Goal: Task Accomplishment & Management: Manage account settings

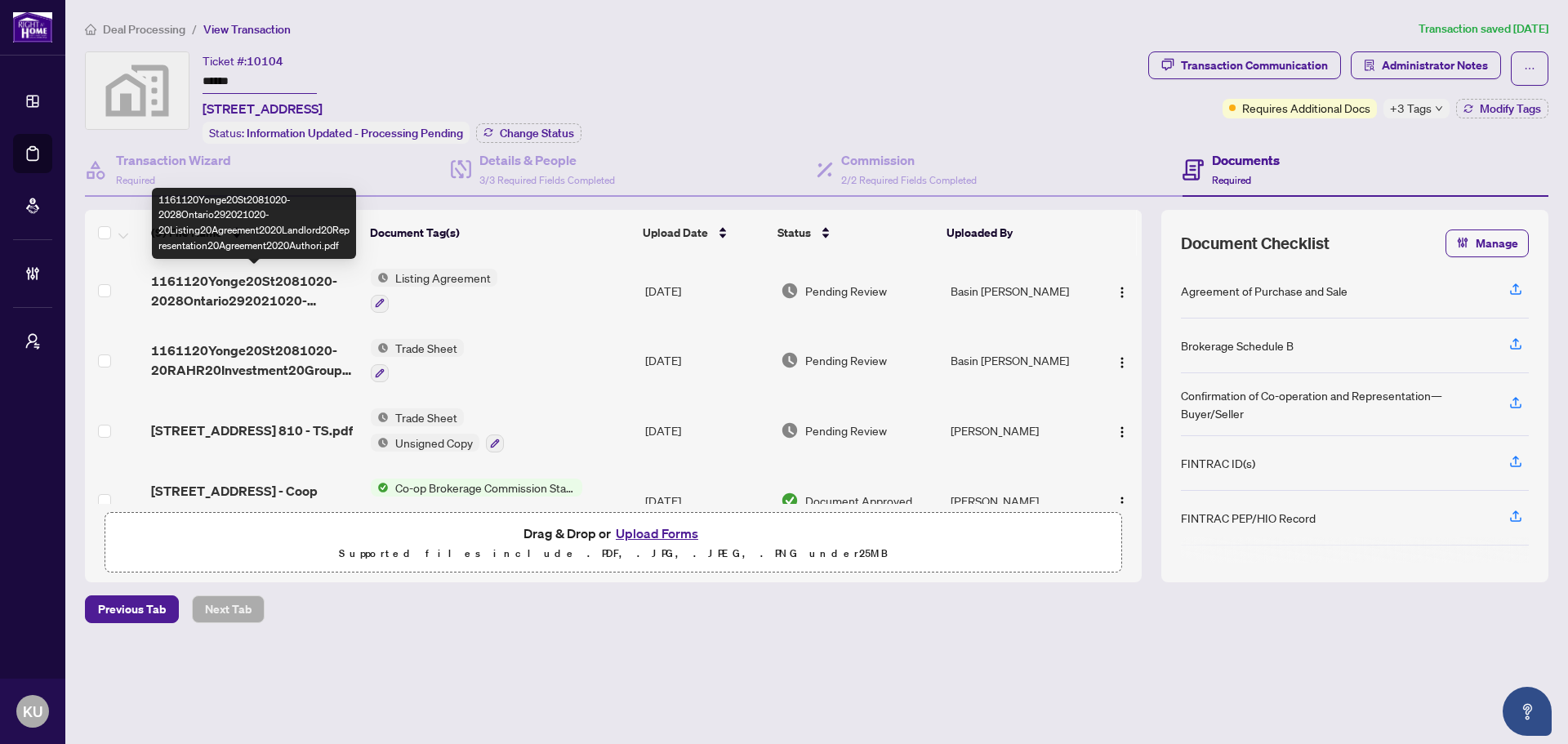
click at [270, 284] on span "1161120Yonge20St2081020-2028Ontario292021020-20Listing20Agreement2020Landlord20…" at bounding box center [254, 290] width 207 height 39
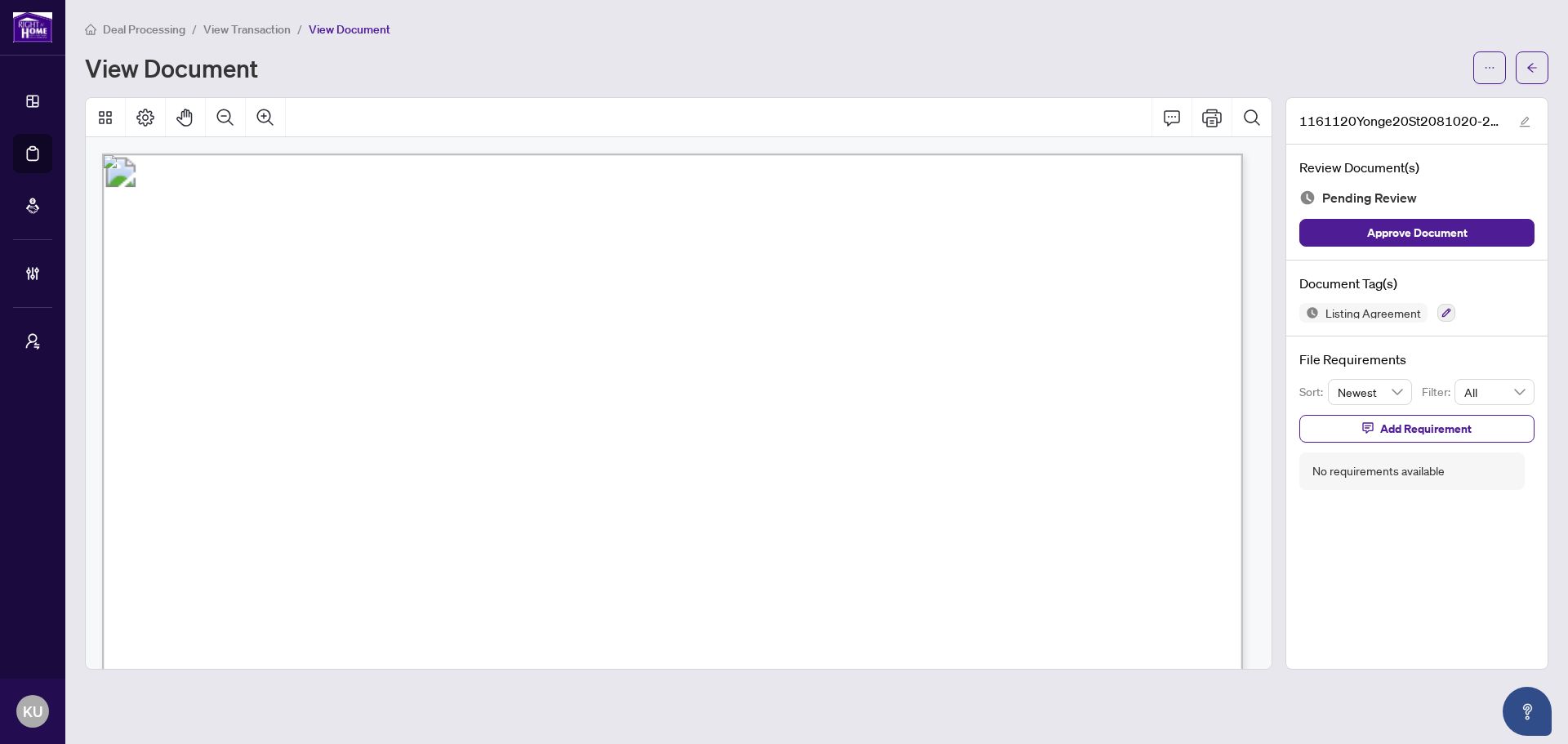
click at [1459, 307] on div "Listing Agreement" at bounding box center [1416, 313] width 235 height 20
click at [1446, 312] on icon "button" at bounding box center [1447, 313] width 9 height 9
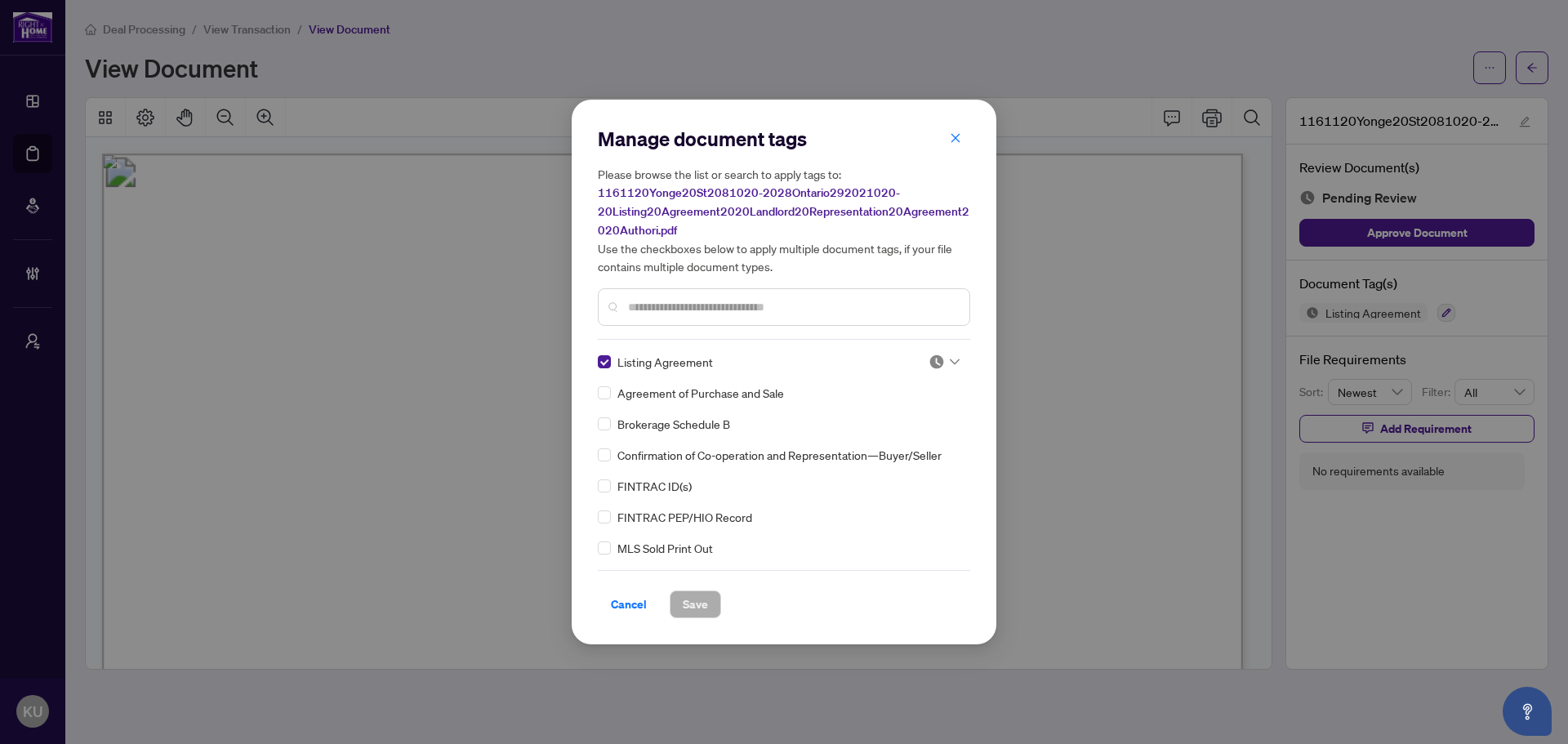
click at [955, 362] on div at bounding box center [939, 362] width 42 height 16
click at [886, 443] on div "Approved" at bounding box center [890, 442] width 105 height 18
click at [701, 594] on span "Save" at bounding box center [695, 605] width 25 height 26
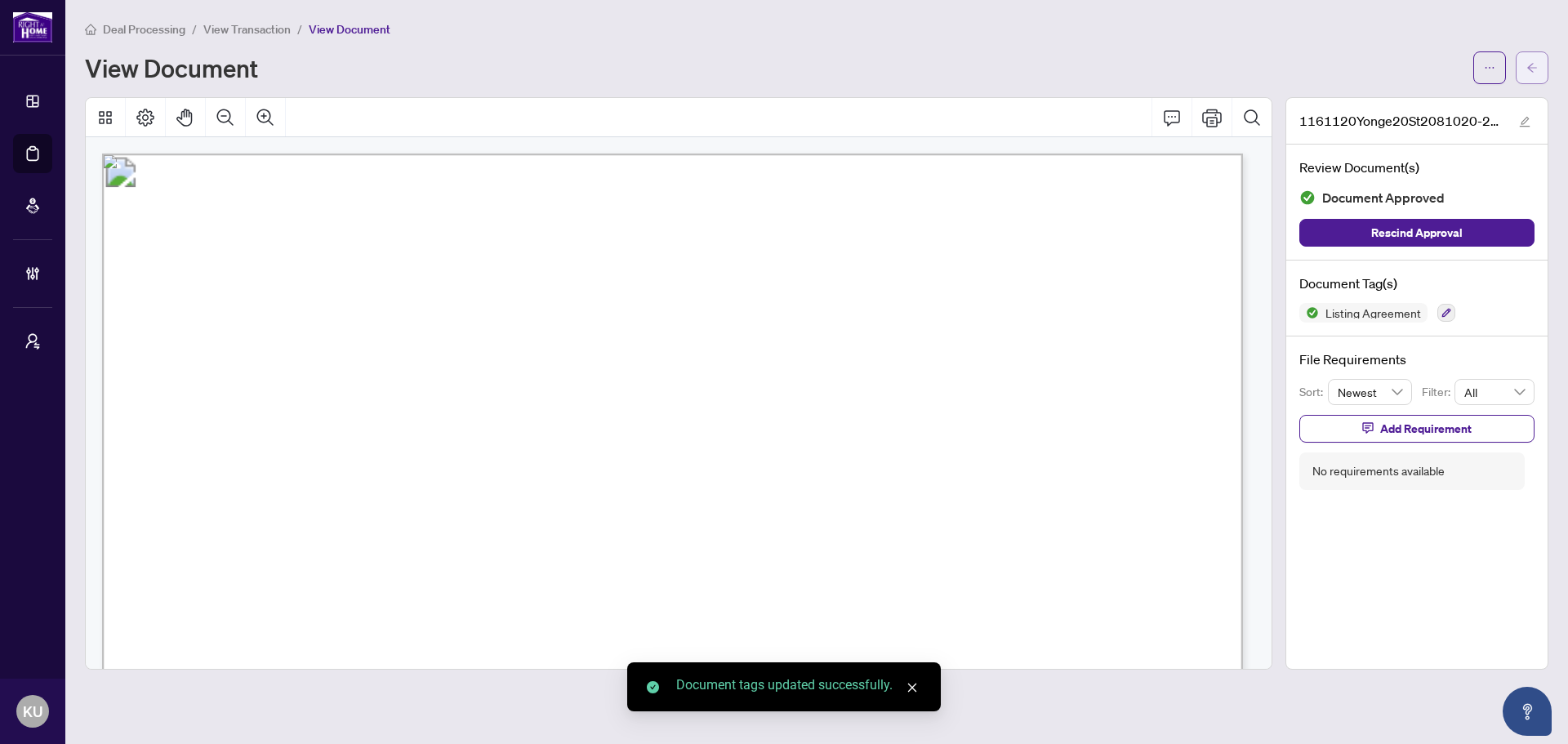
click at [1537, 63] on icon "arrow-left" at bounding box center [1532, 67] width 12 height 12
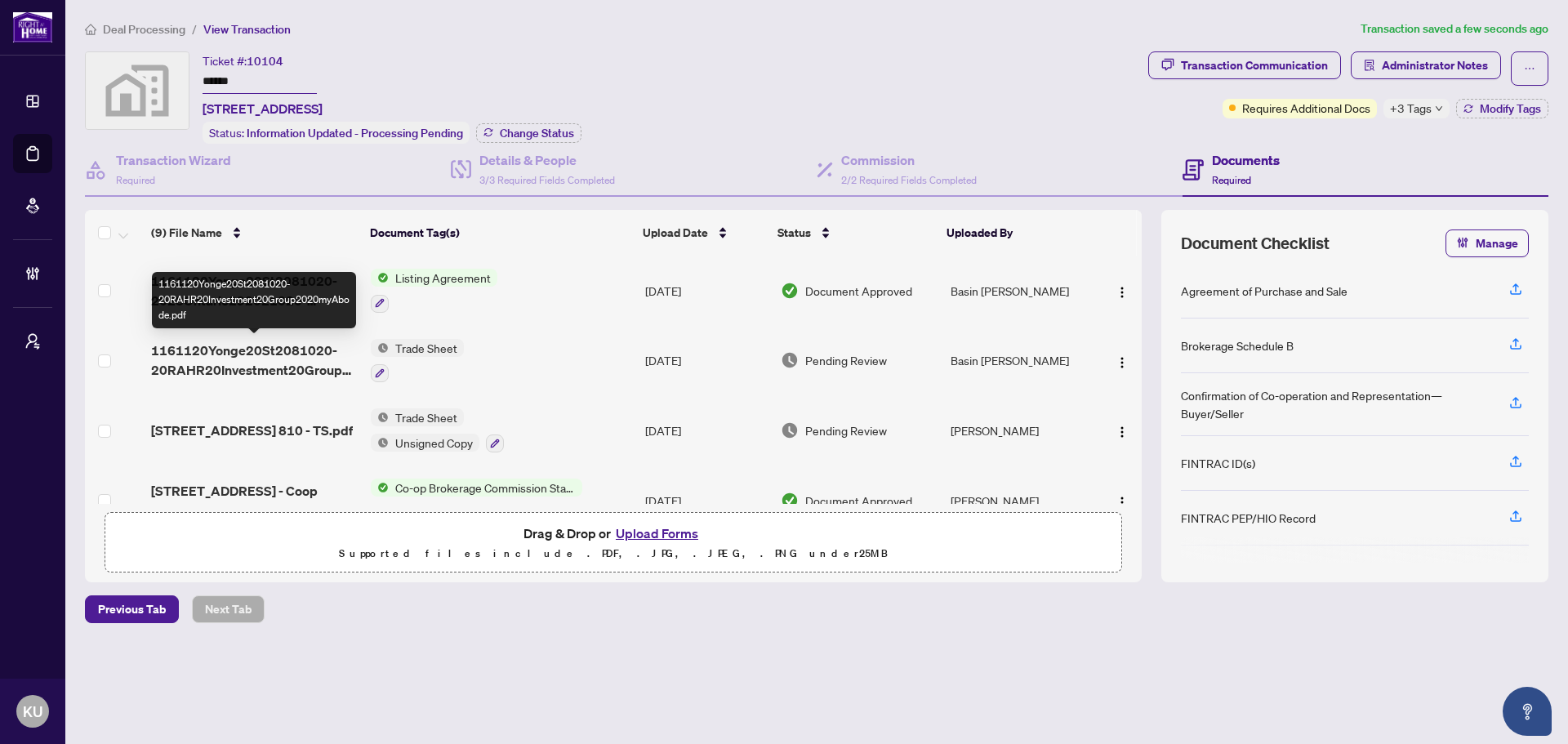
click at [258, 361] on span "1161120Yonge20St2081020-20RAHR20Investment20Group2020myAbode.pdf" at bounding box center [254, 360] width 207 height 39
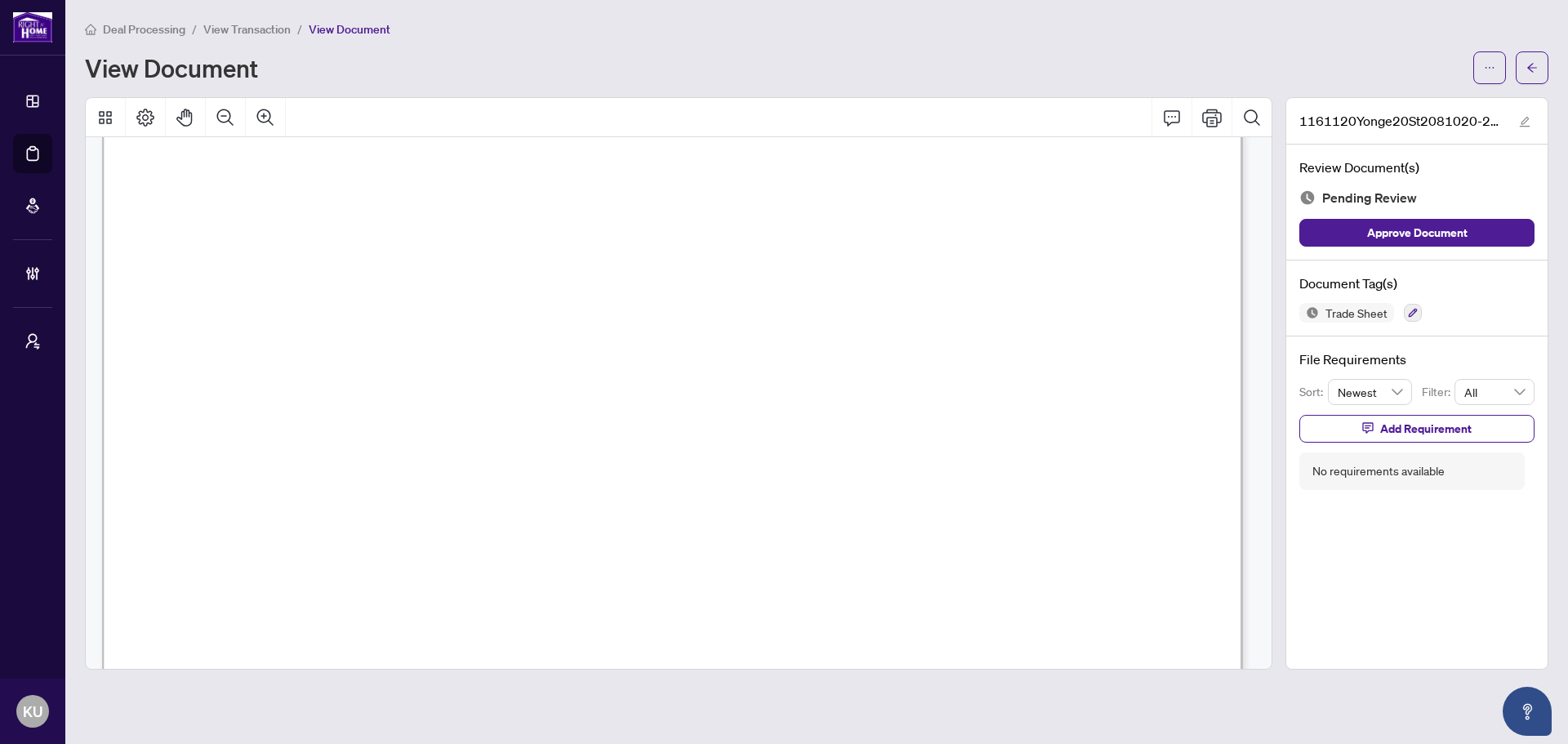
scroll to position [462, 0]
click at [1405, 307] on button "button" at bounding box center [1412, 313] width 18 height 18
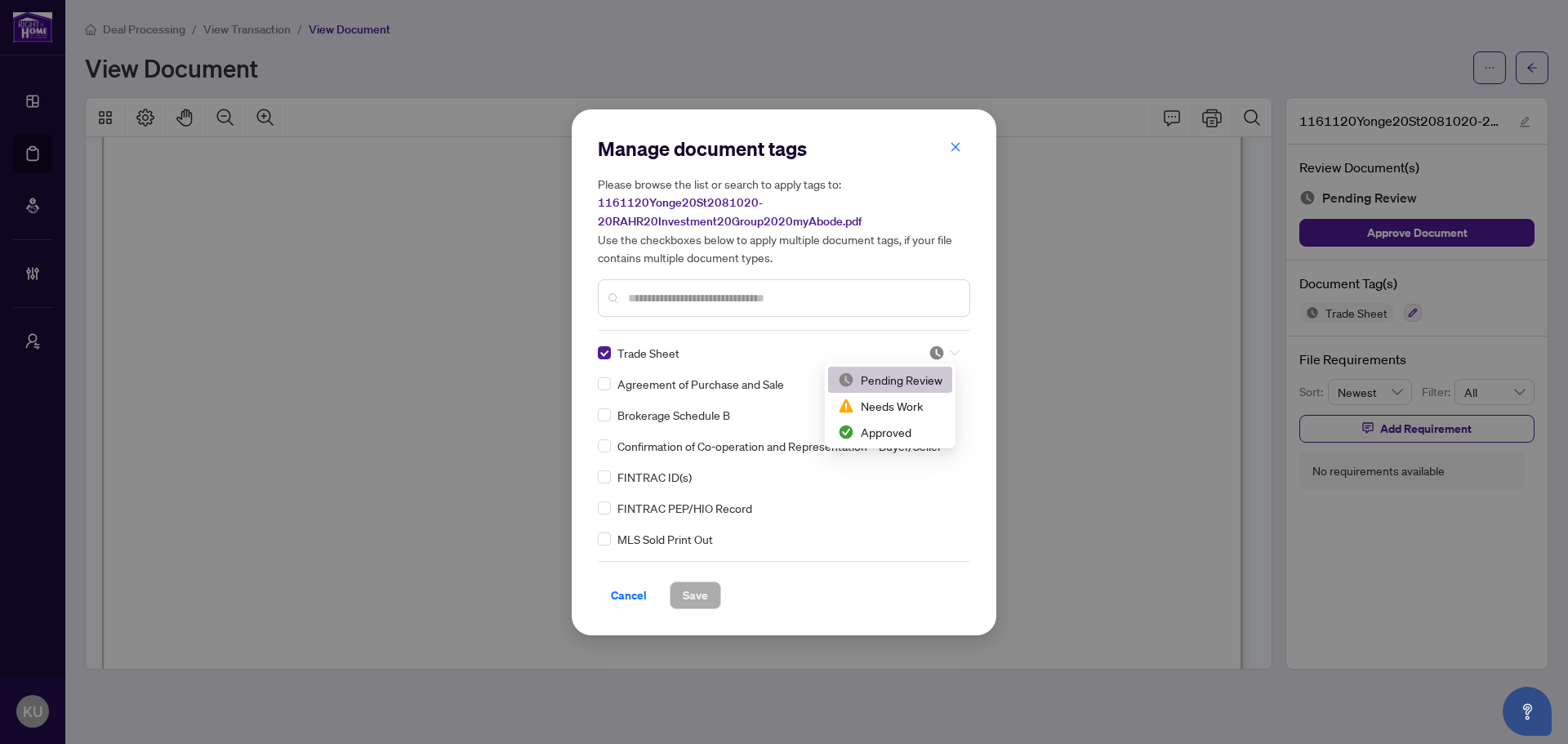
click at [942, 352] on div at bounding box center [944, 353] width 31 height 16
click at [807, 341] on div "Manage document tags Please browse the list or search to apply tags to: 1161120…" at bounding box center [784, 372] width 372 height 474
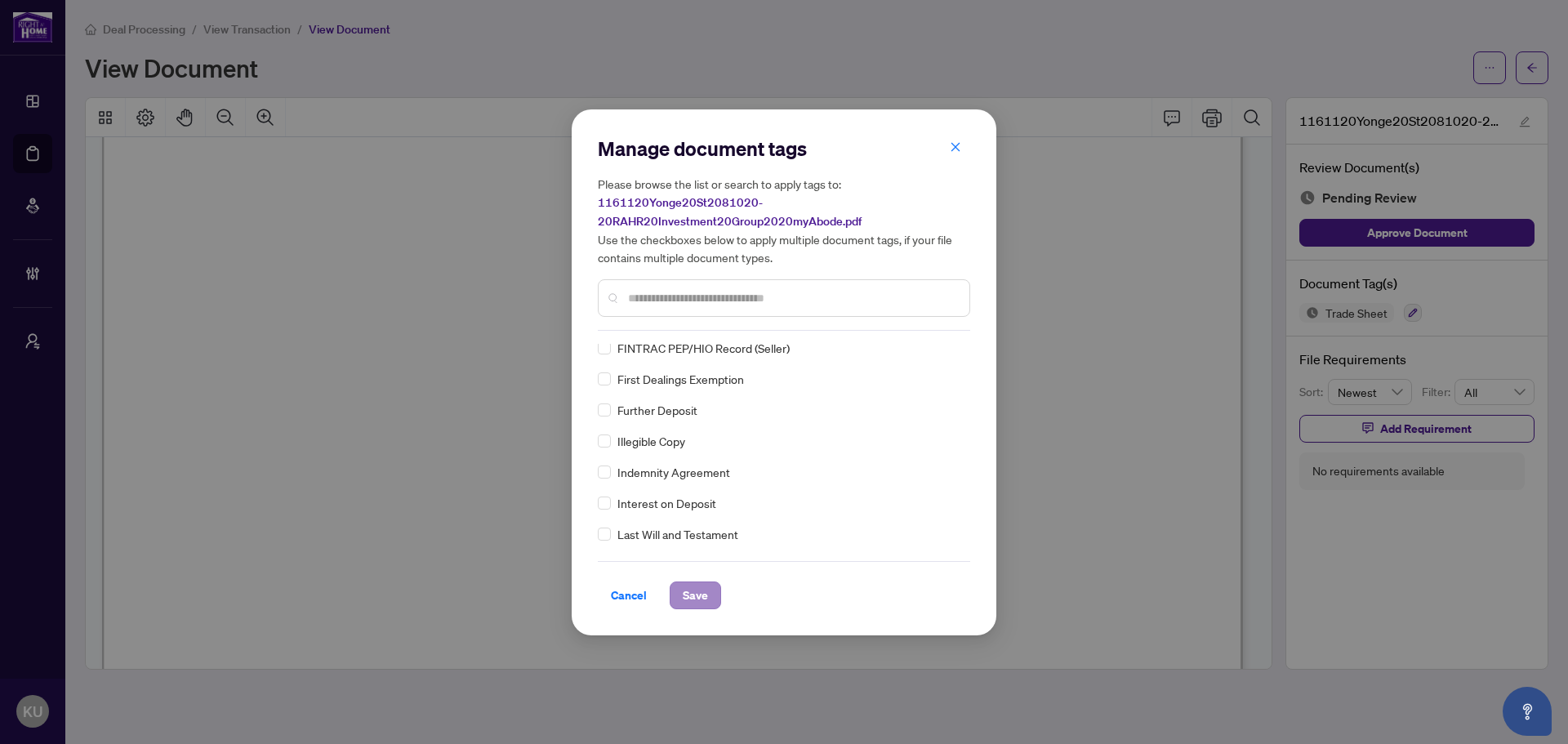
scroll to position [0, 0]
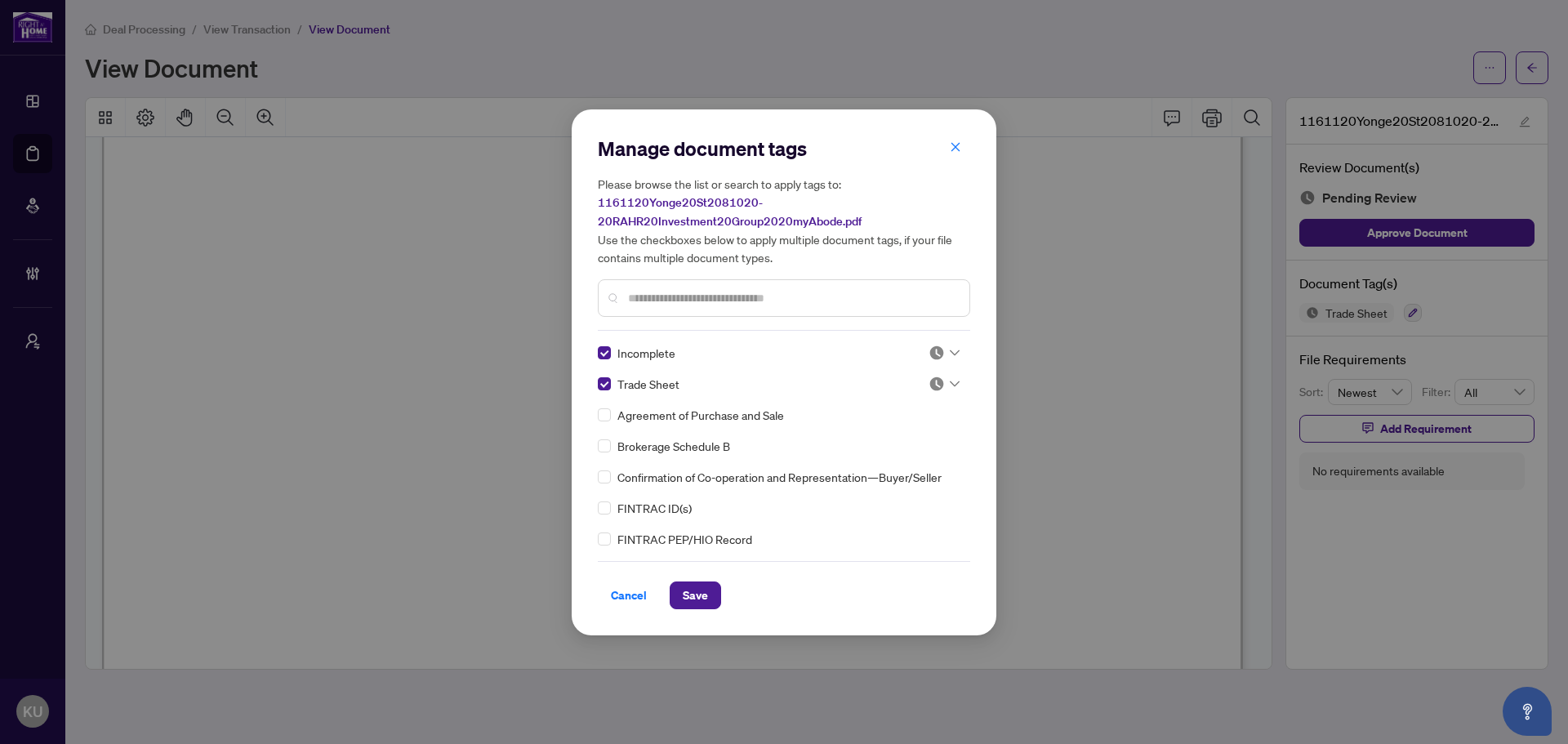
click at [930, 349] on img at bounding box center [936, 353] width 16 height 16
drag, startPoint x: 879, startPoint y: 433, endPoint x: 733, endPoint y: 546, distance: 184.6
click at [879, 433] on div "Approved" at bounding box center [890, 433] width 105 height 18
click at [703, 596] on span "Save" at bounding box center [695, 596] width 25 height 26
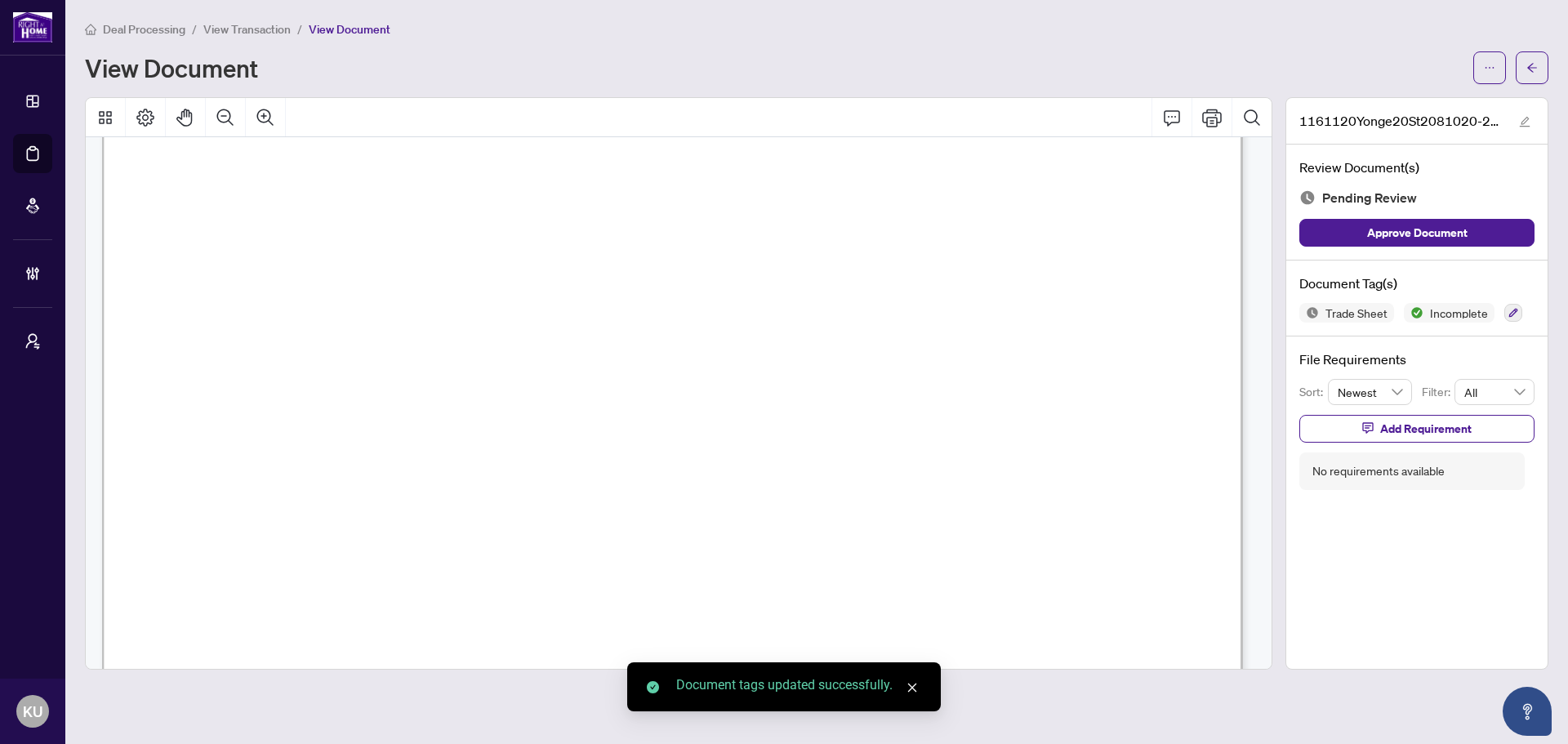
click at [1535, 72] on icon "arrow-left" at bounding box center [1532, 67] width 12 height 12
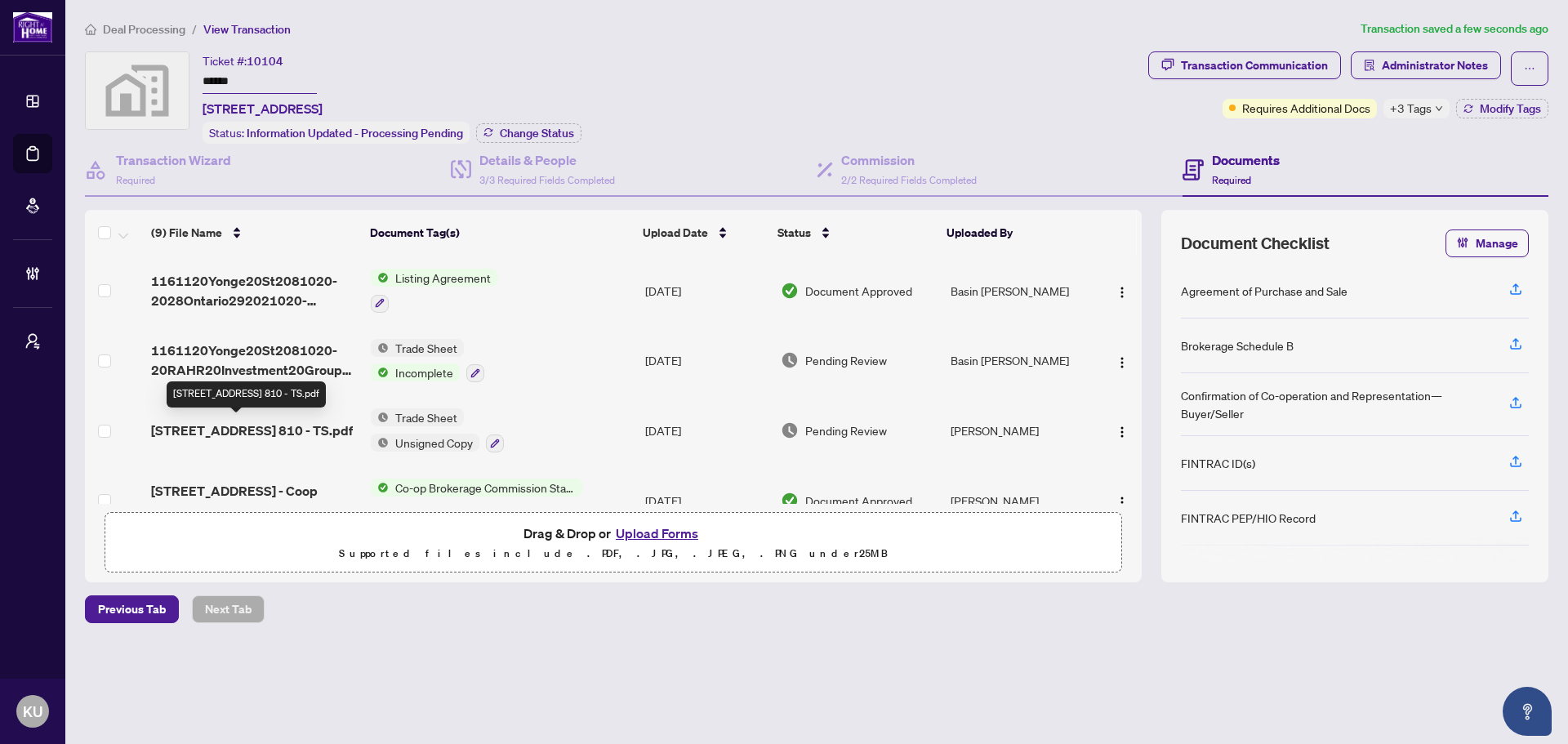
click at [268, 422] on span "[STREET_ADDRESS] 810 - TS.pdf" at bounding box center [252, 431] width 202 height 20
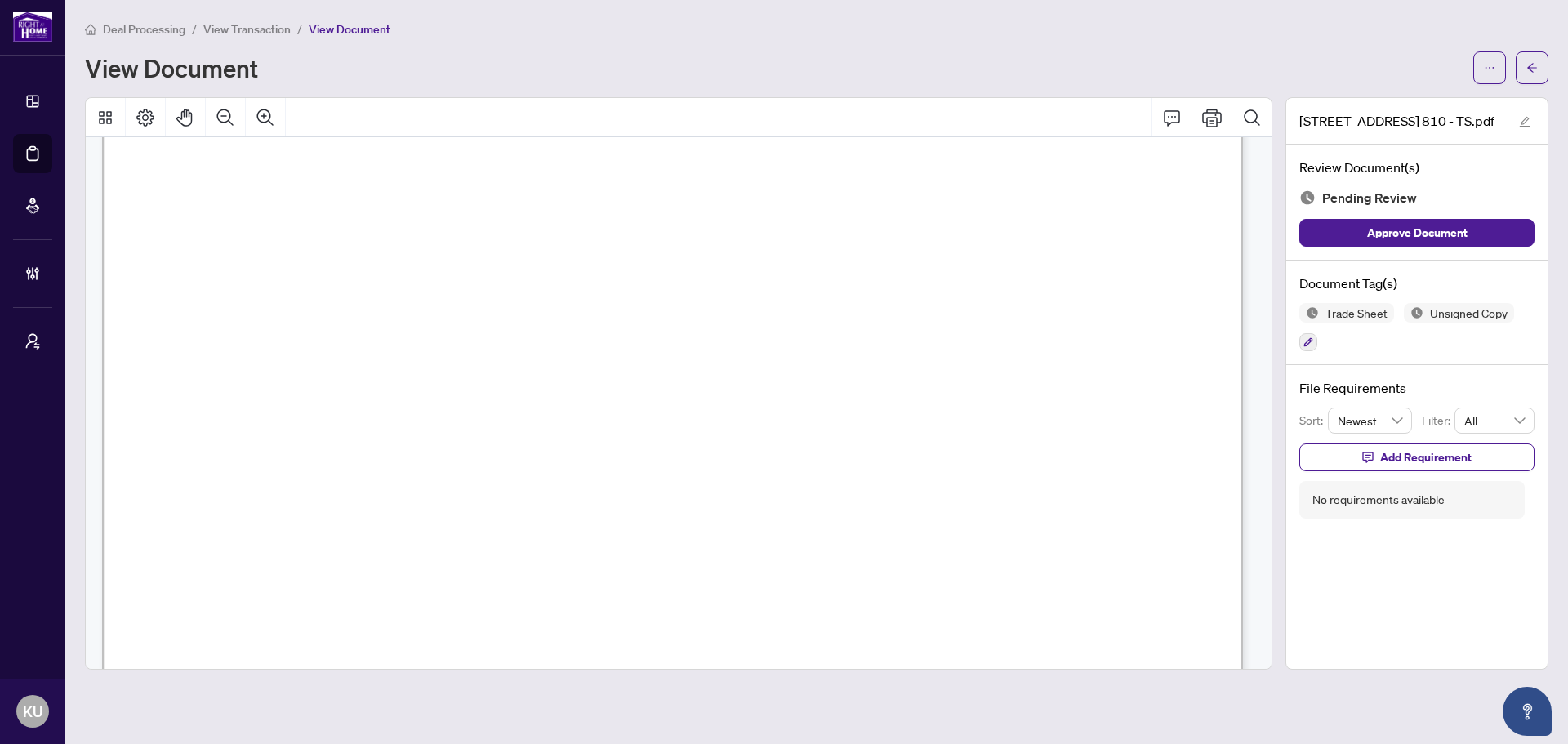
scroll to position [736, 0]
click at [1545, 70] on button "button" at bounding box center [1532, 68] width 33 height 33
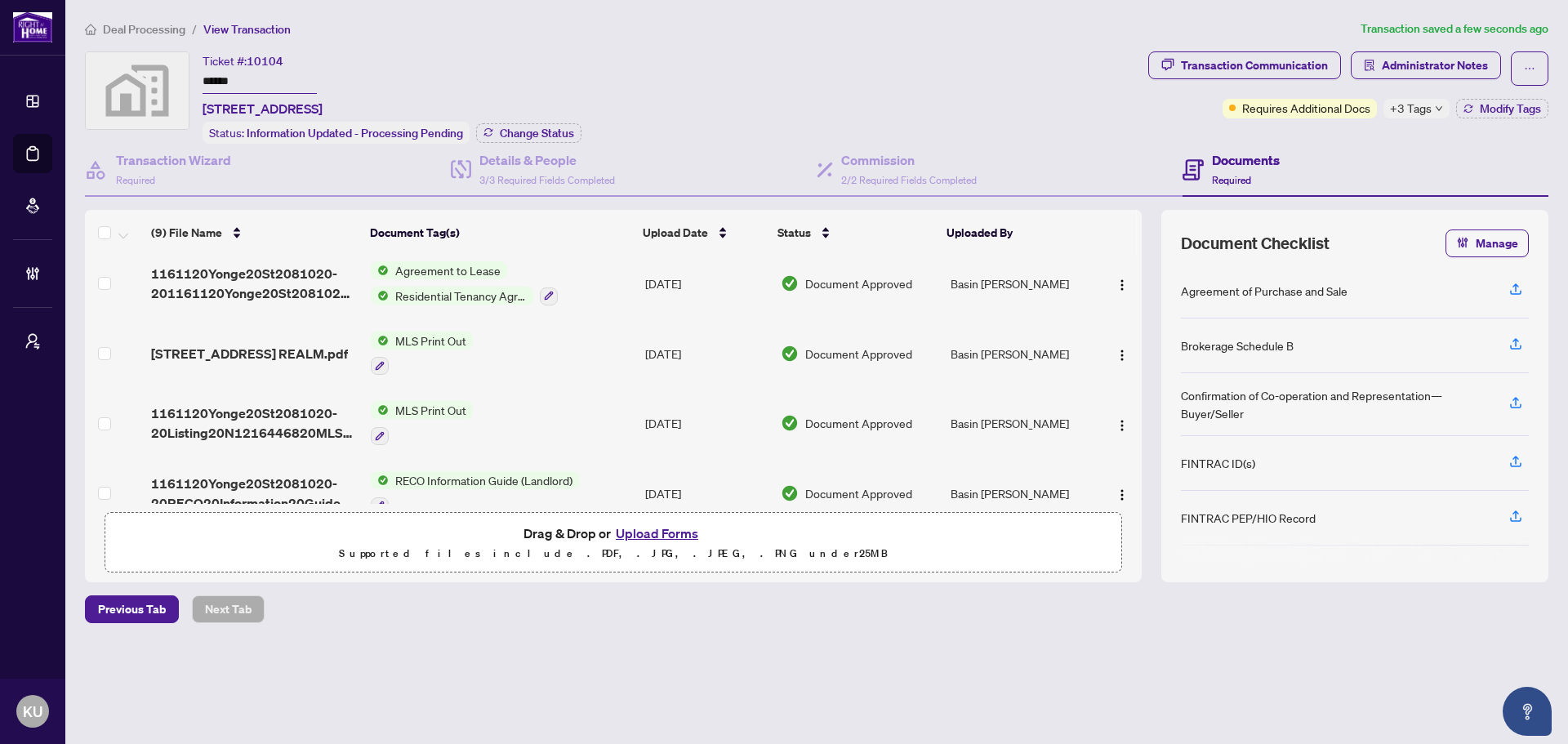
scroll to position [384, 0]
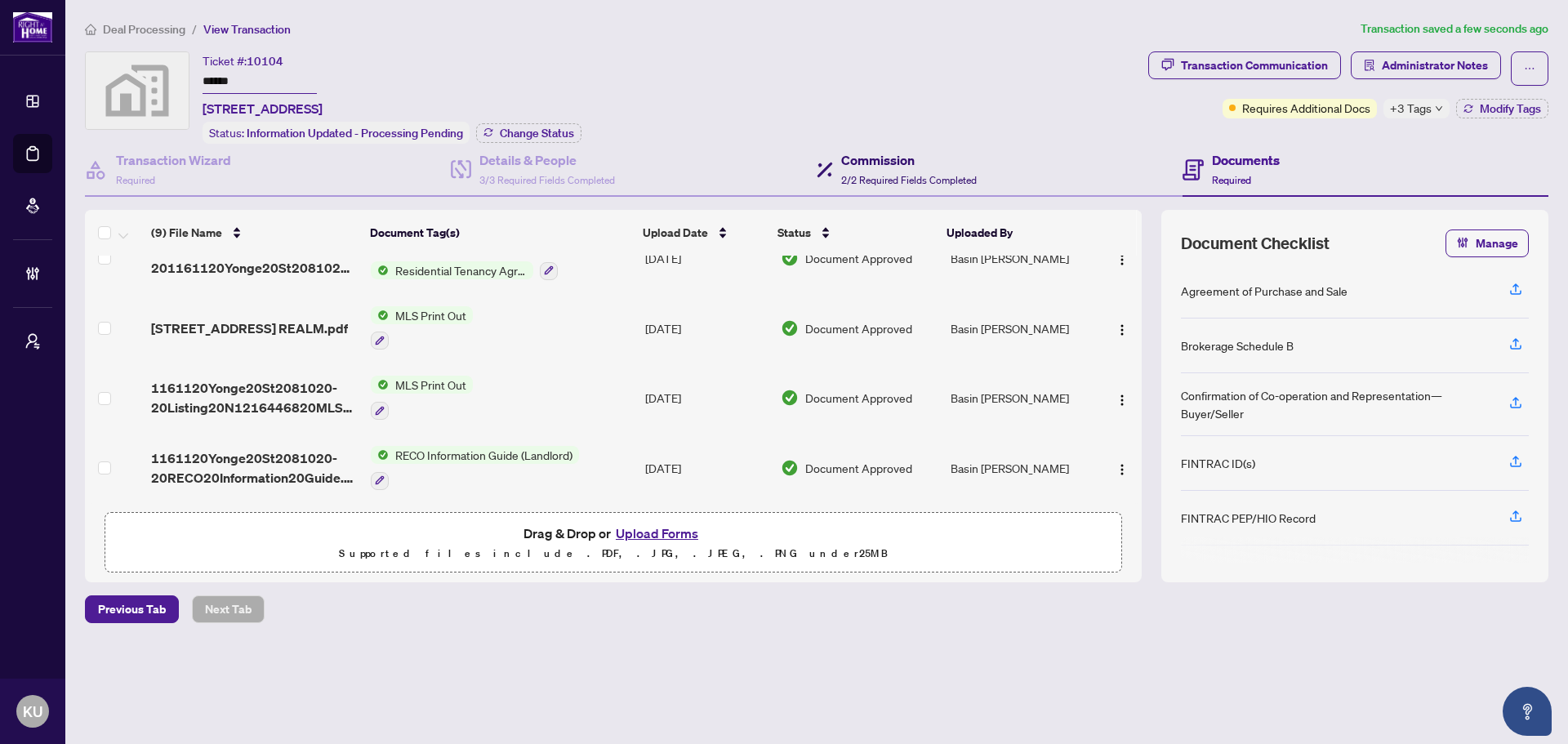
click at [885, 168] on div "Commission 2/2 Required Fields Completed" at bounding box center [908, 169] width 136 height 38
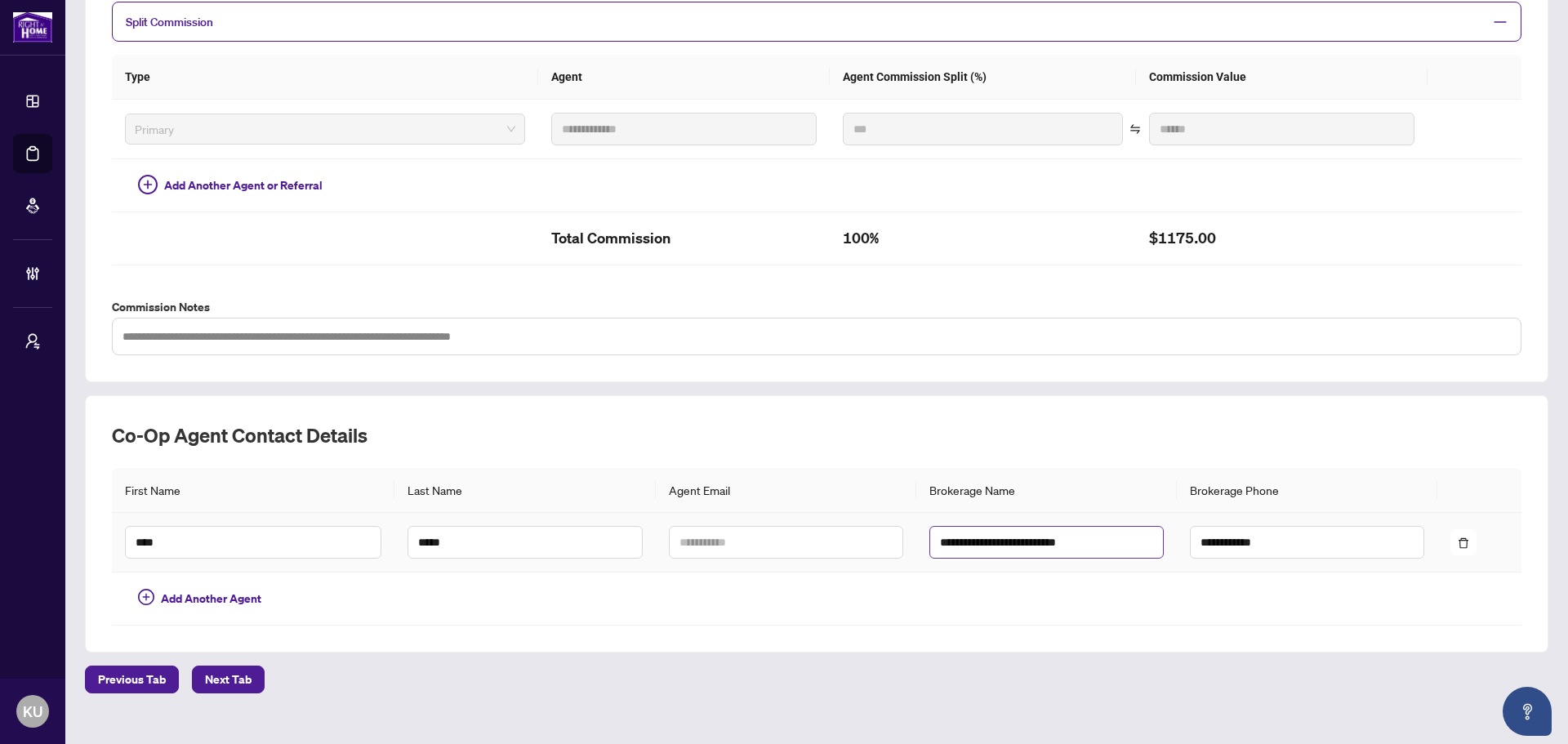
scroll to position [376, 0]
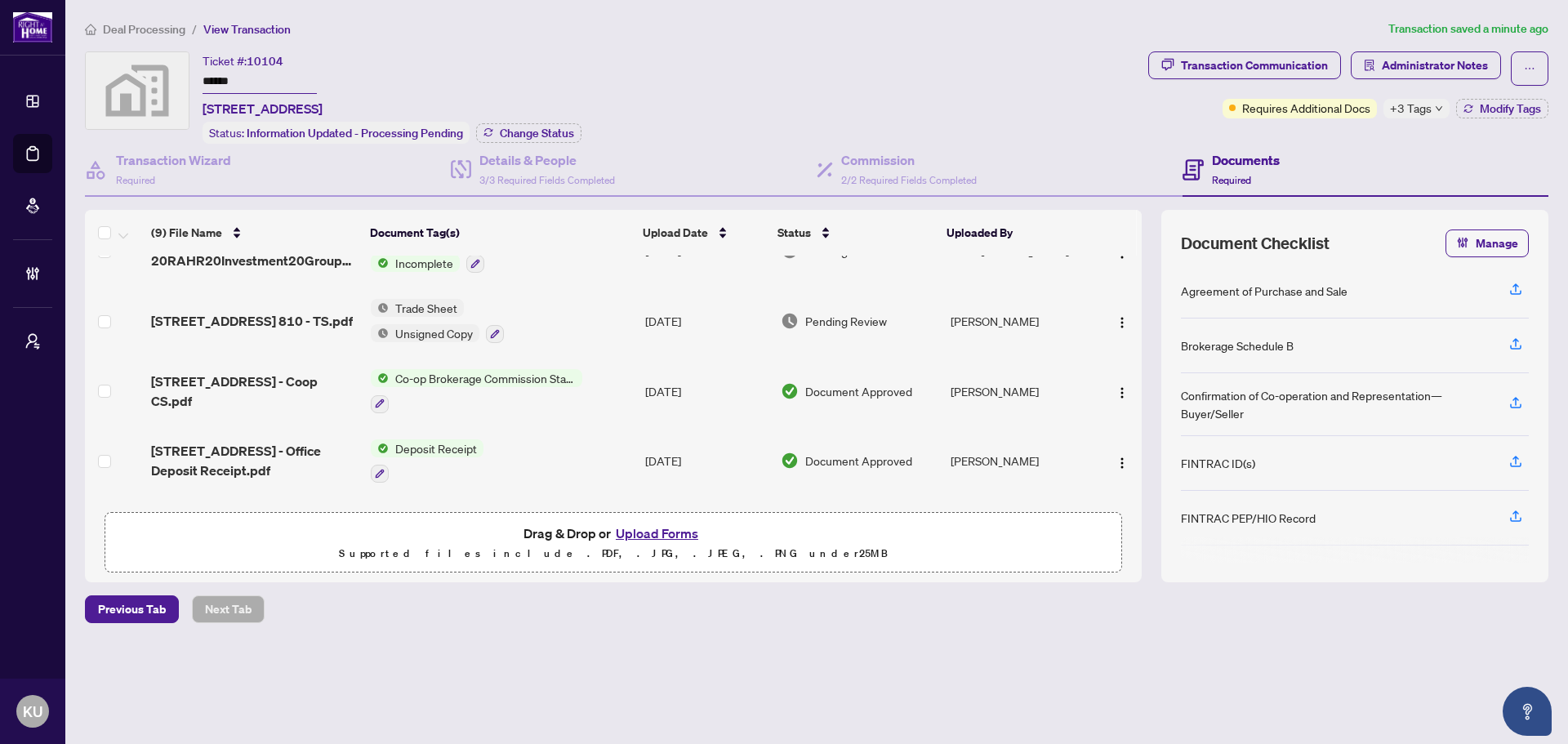
scroll to position [384, 0]
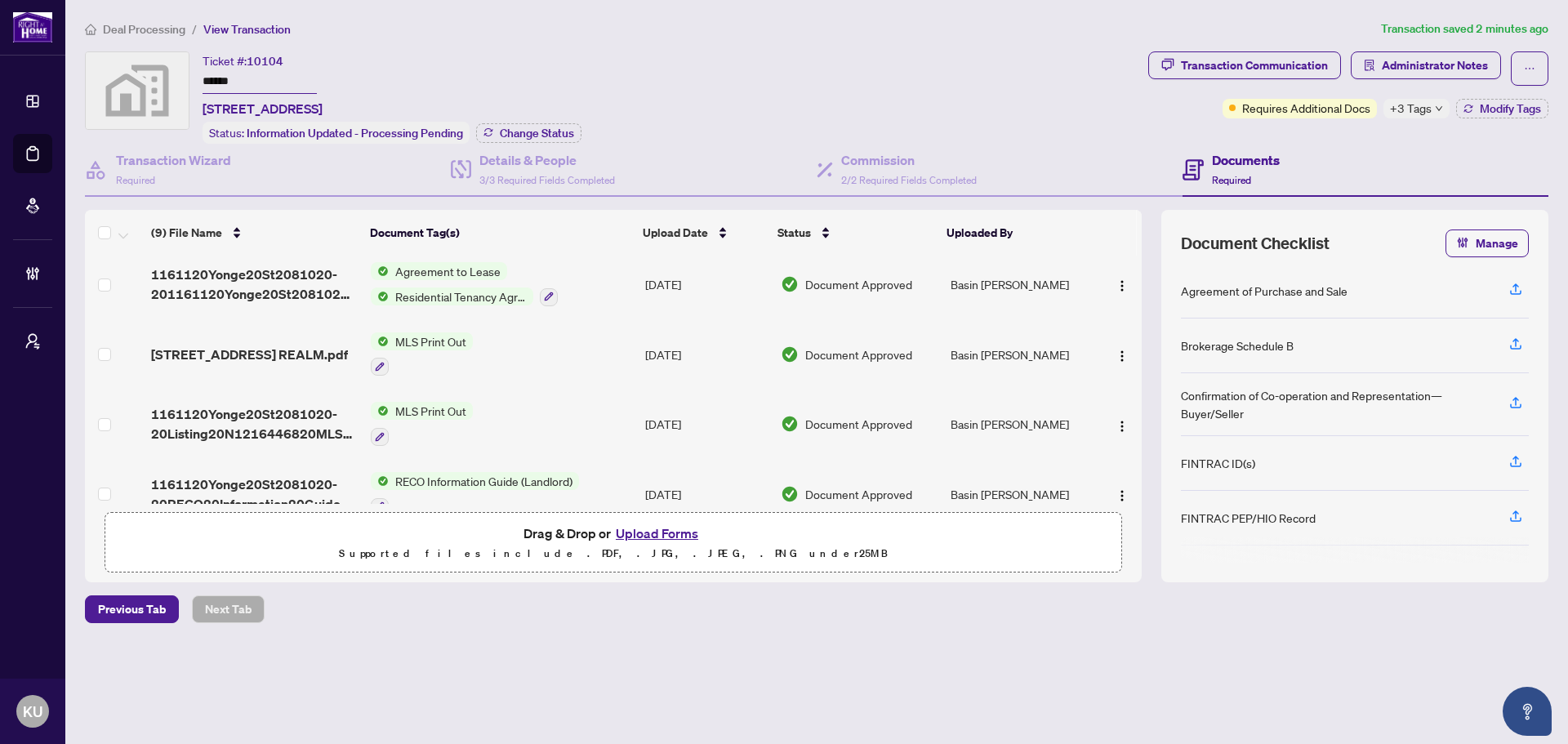
scroll to position [384, 0]
